Goal: Obtain resource: Obtain resource

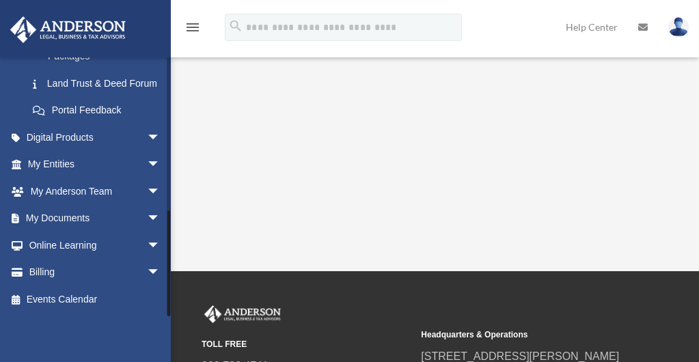
scroll to position [148, 0]
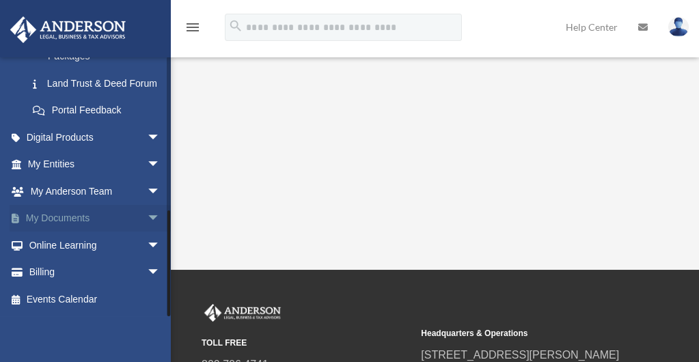
click at [76, 221] on link "My Documents arrow_drop_down" at bounding box center [95, 218] width 171 height 27
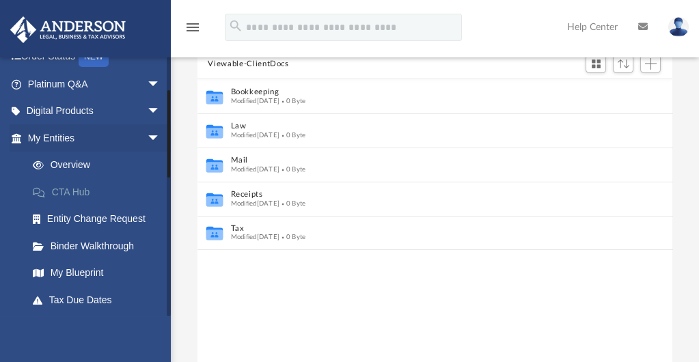
scroll to position [99, 0]
click at [71, 159] on link "Overview" at bounding box center [100, 164] width 162 height 27
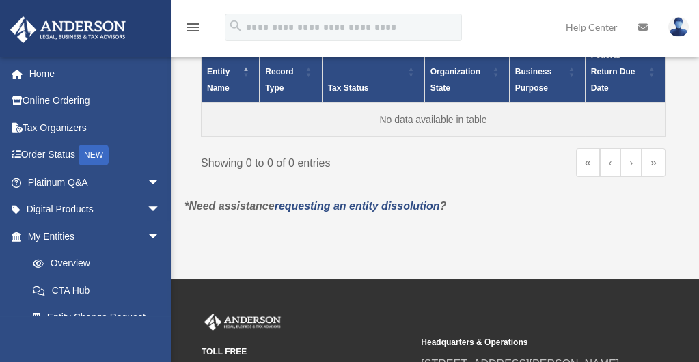
scroll to position [161, 0]
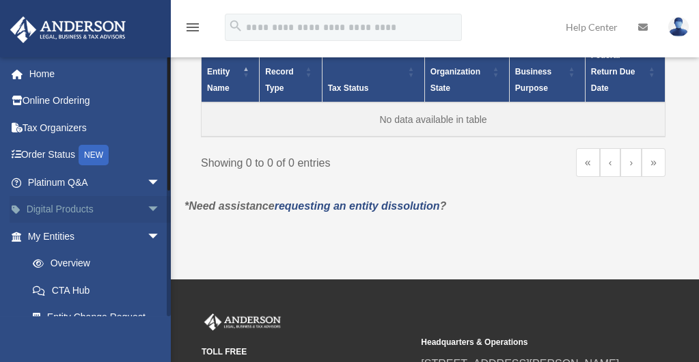
click at [83, 206] on link "Digital Products arrow_drop_down" at bounding box center [95, 209] width 171 height 27
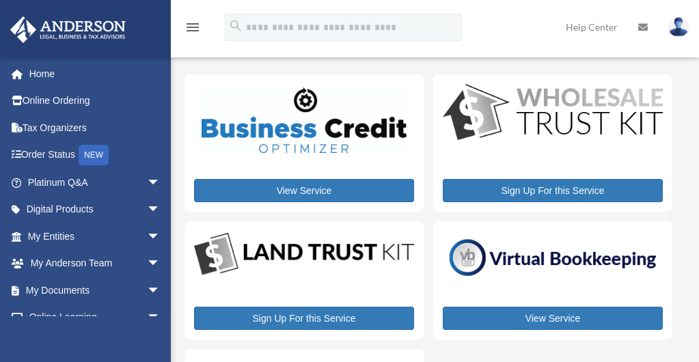
scroll to position [1, 0]
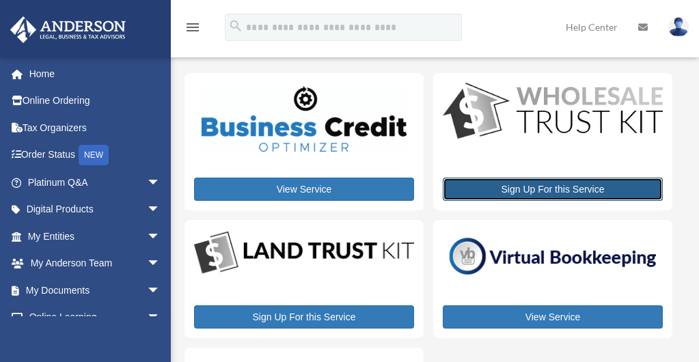
click at [517, 187] on link "Sign Up For this Service" at bounding box center [553, 189] width 220 height 23
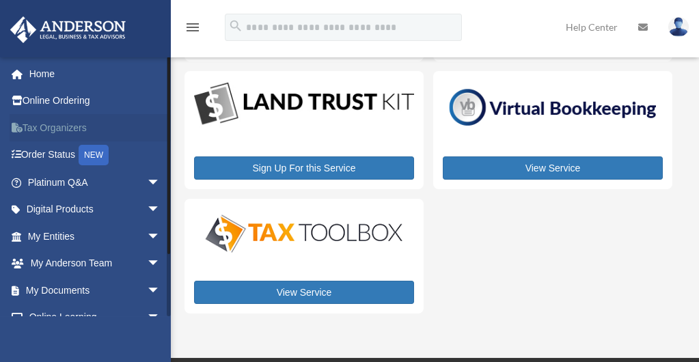
scroll to position [151, 0]
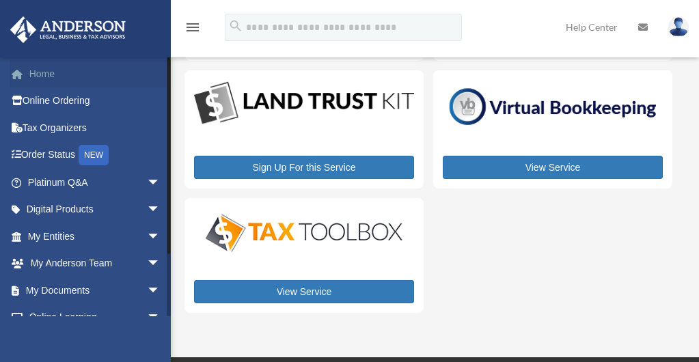
click at [43, 77] on link "Home" at bounding box center [95, 73] width 171 height 27
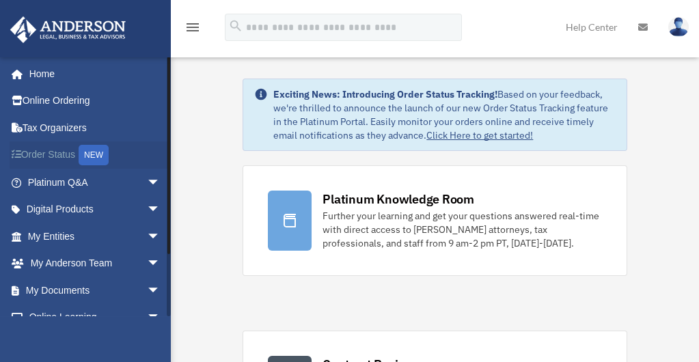
click at [57, 155] on link "Order Status NEW" at bounding box center [95, 155] width 171 height 28
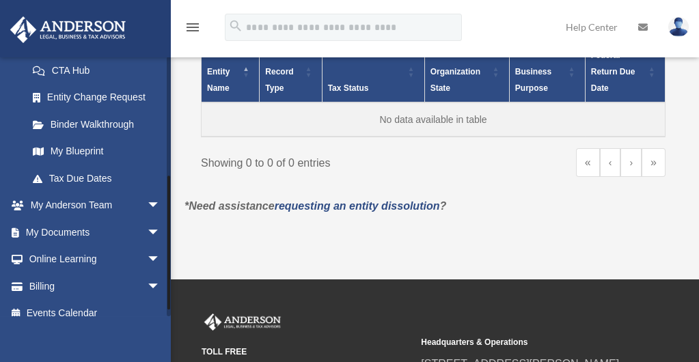
scroll to position [221, 0]
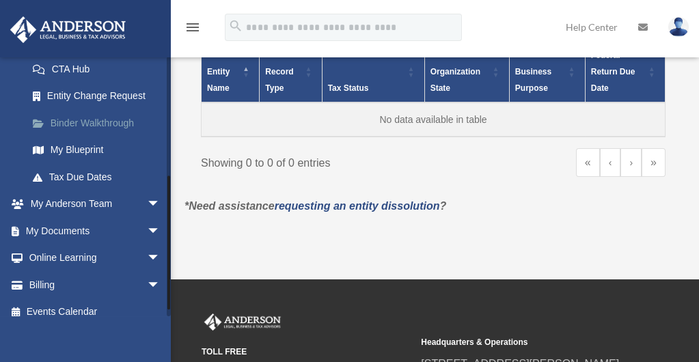
click at [88, 131] on link "Binder Walkthrough" at bounding box center [100, 122] width 162 height 27
click at [89, 123] on link "Binder Walkthrough" at bounding box center [100, 122] width 162 height 27
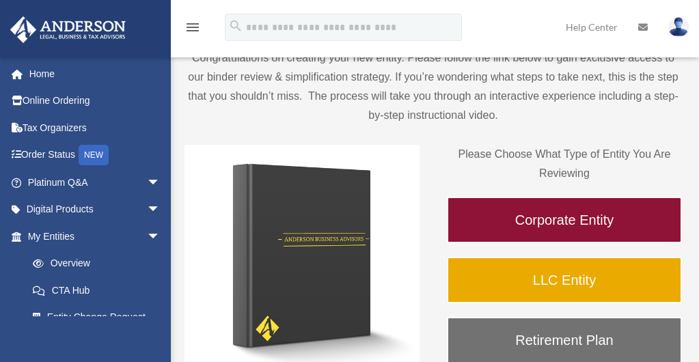
scroll to position [104, 0]
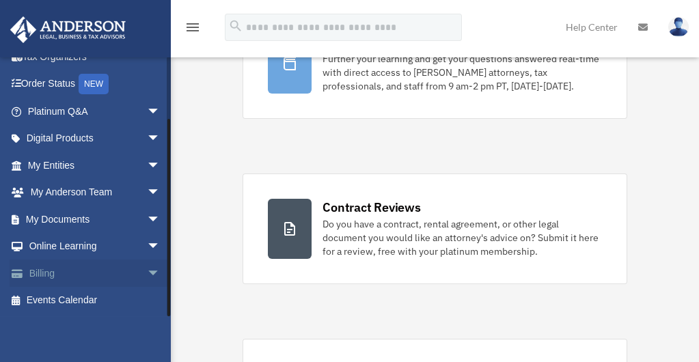
scroll to position [187, 0]
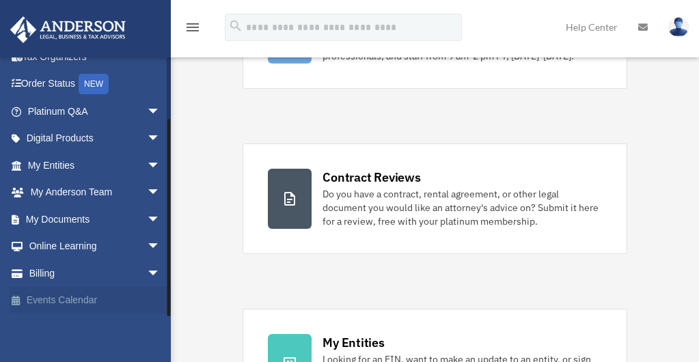
click at [70, 303] on link "Events Calendar" at bounding box center [95, 300] width 171 height 27
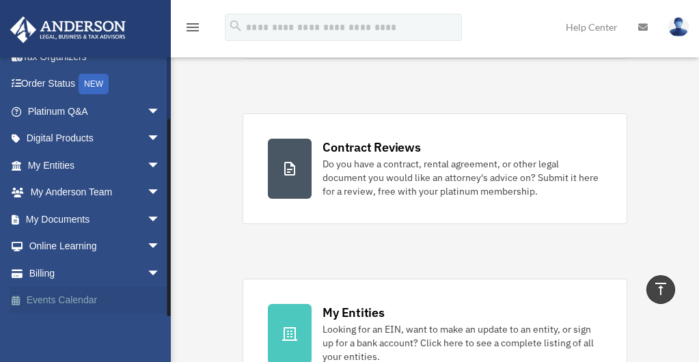
scroll to position [215, 0]
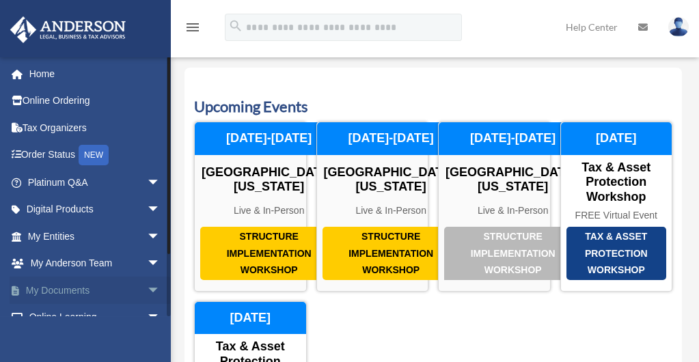
click at [53, 288] on link "My Documents arrow_drop_down" at bounding box center [95, 290] width 171 height 27
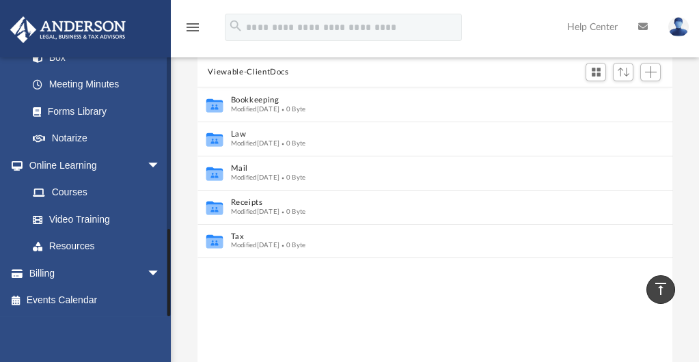
scroll to position [119, 0]
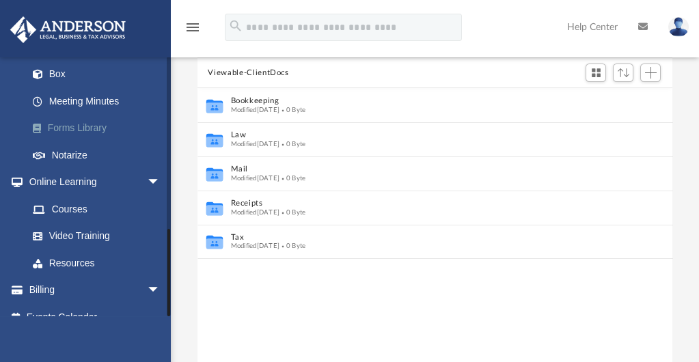
click at [97, 115] on link "Forms Library" at bounding box center [100, 128] width 162 height 27
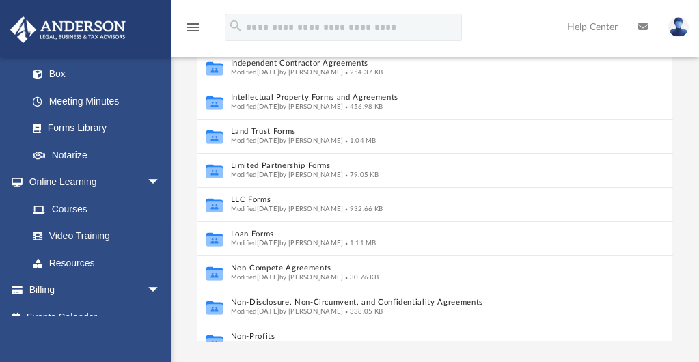
scroll to position [493, 0]
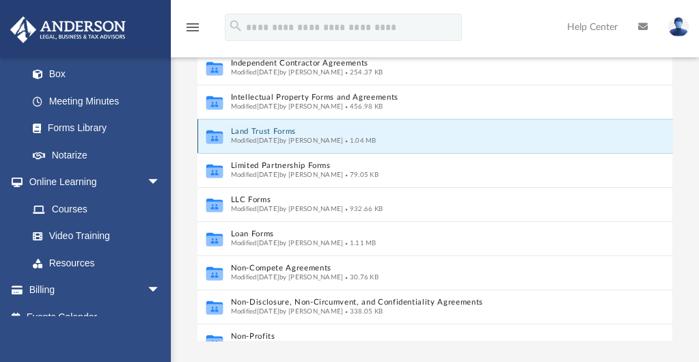
click at [288, 130] on button "Land Trust Forms" at bounding box center [420, 132] width 381 height 9
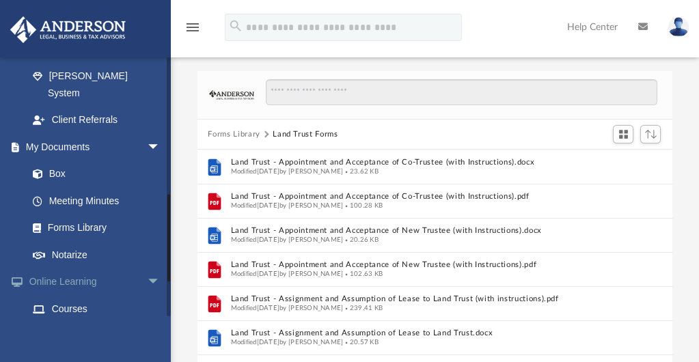
scroll to position [399, 0]
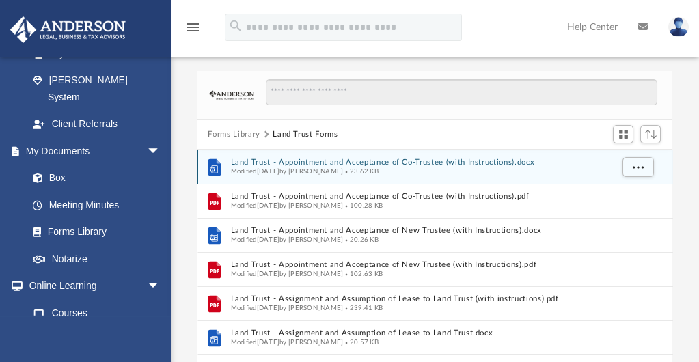
click at [343, 171] on span "Modified [DATE] by [PERSON_NAME]" at bounding box center [286, 171] width 113 height 7
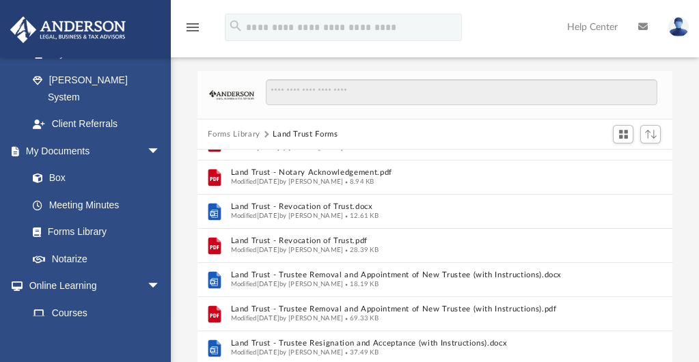
scroll to position [229, 0]
click at [240, 133] on button "Forms Library" at bounding box center [234, 134] width 52 height 12
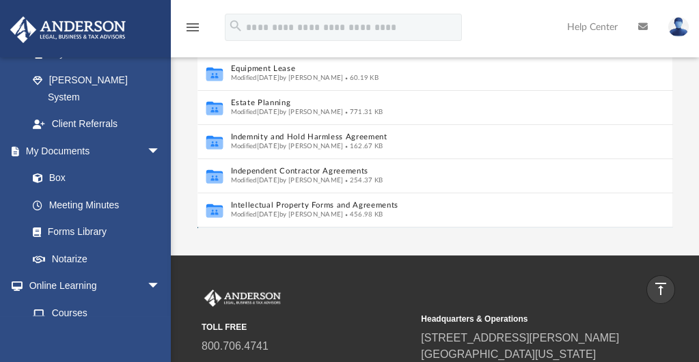
scroll to position [272, 0]
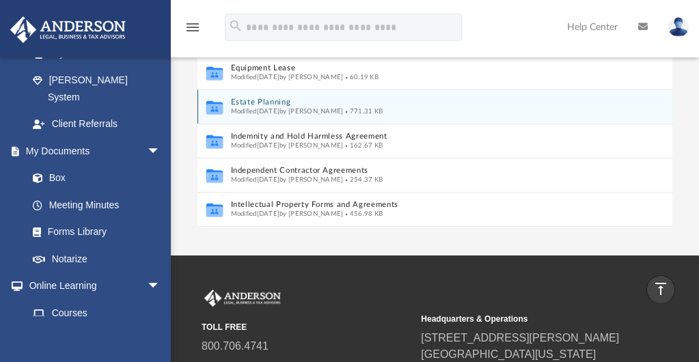
click at [269, 107] on div "Modified [DATE] by [PERSON_NAME] 771.31 KB" at bounding box center [420, 111] width 381 height 9
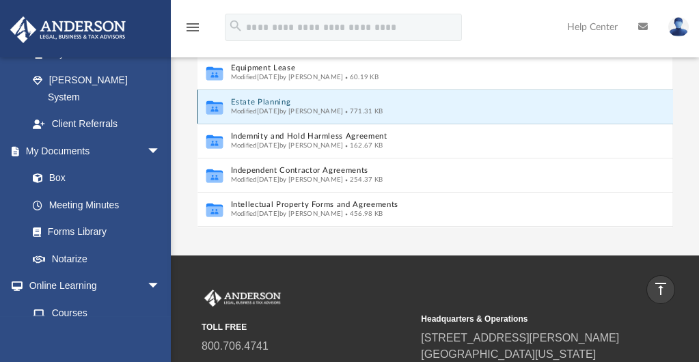
click at [269, 107] on div "Modified [DATE] by [PERSON_NAME] 771.31 KB" at bounding box center [420, 111] width 381 height 9
click at [424, 114] on div "Modified [DATE] by [PERSON_NAME] 771.31 KB" at bounding box center [420, 111] width 381 height 9
click at [394, 98] on button "Estate Planning" at bounding box center [420, 102] width 381 height 9
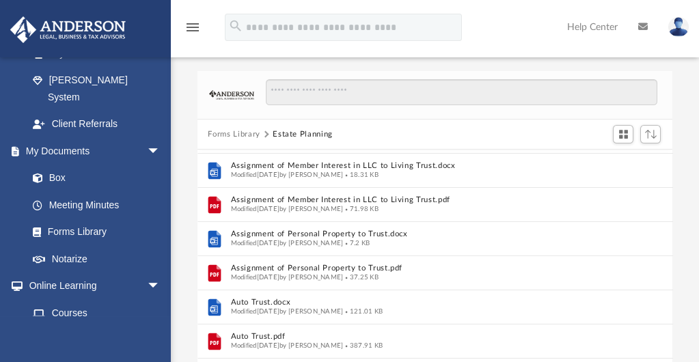
scroll to position [0, 0]
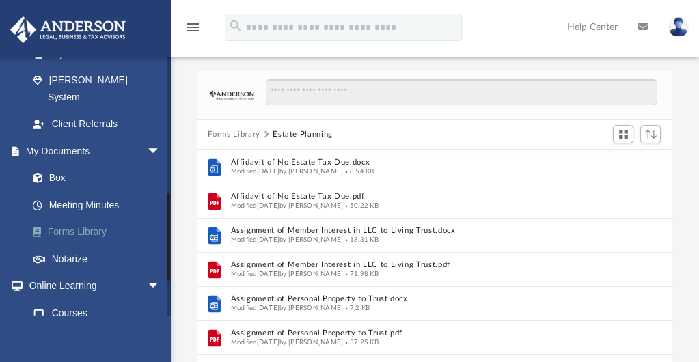
click at [107, 219] on link "Forms Library" at bounding box center [100, 232] width 162 height 27
